Goal: Information Seeking & Learning: Learn about a topic

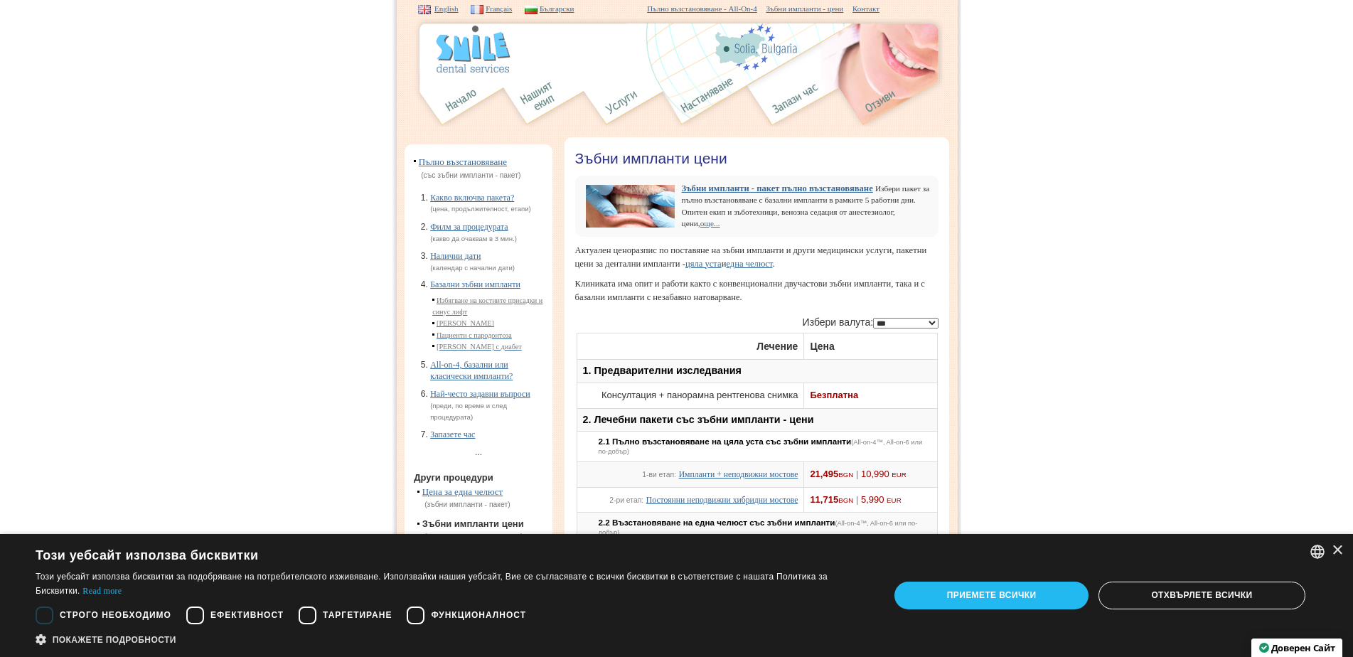
click at [772, 269] on link "една челюст" at bounding box center [749, 264] width 46 height 10
click at [468, 95] on img at bounding box center [462, 100] width 40 height 53
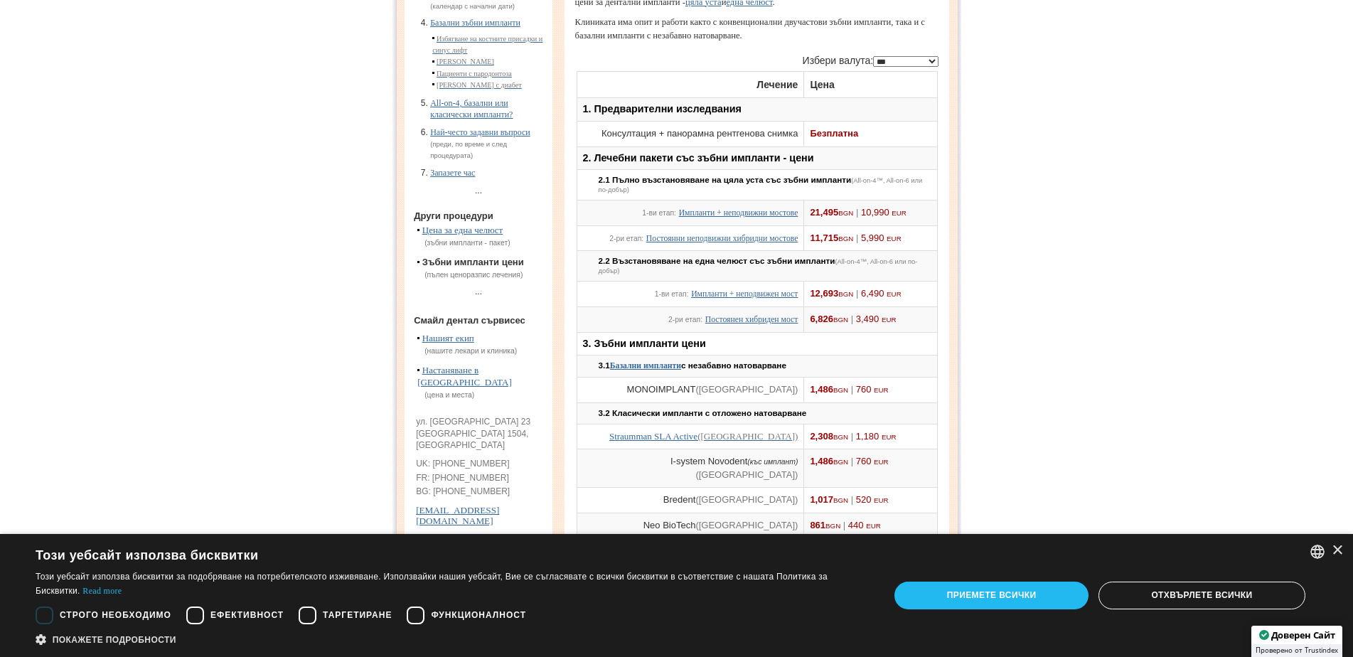
scroll to position [284, 0]
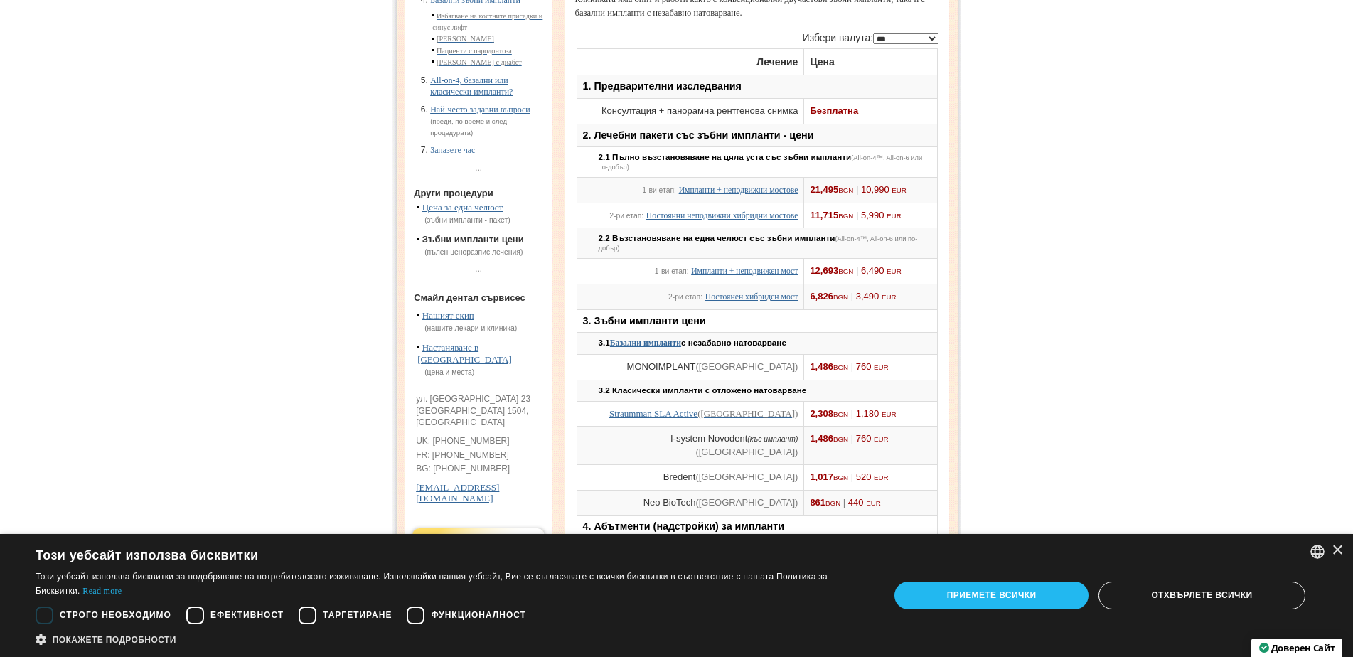
click at [468, 365] on link "Настаняване в [GEOGRAPHIC_DATA]" at bounding box center [464, 353] width 95 height 23
